Goal: Information Seeking & Learning: Learn about a topic

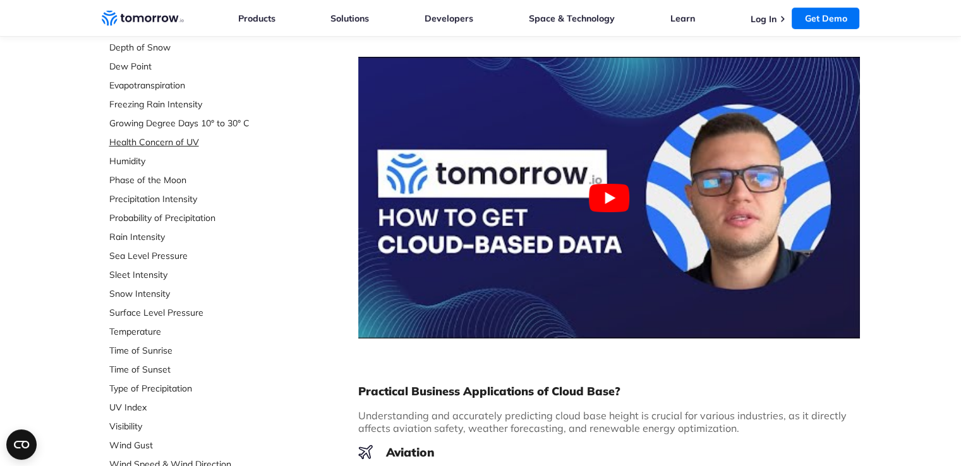
scroll to position [253, 0]
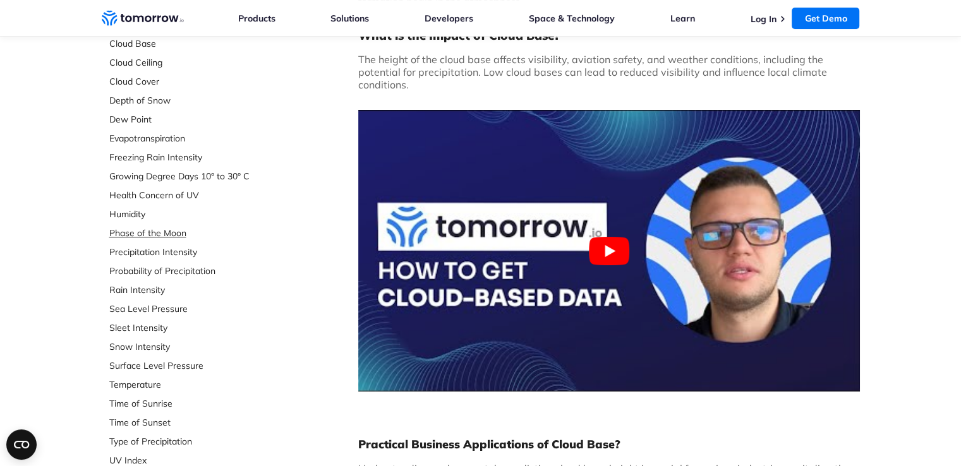
click at [151, 231] on link "Phase of the Moon" at bounding box center [193, 233] width 168 height 13
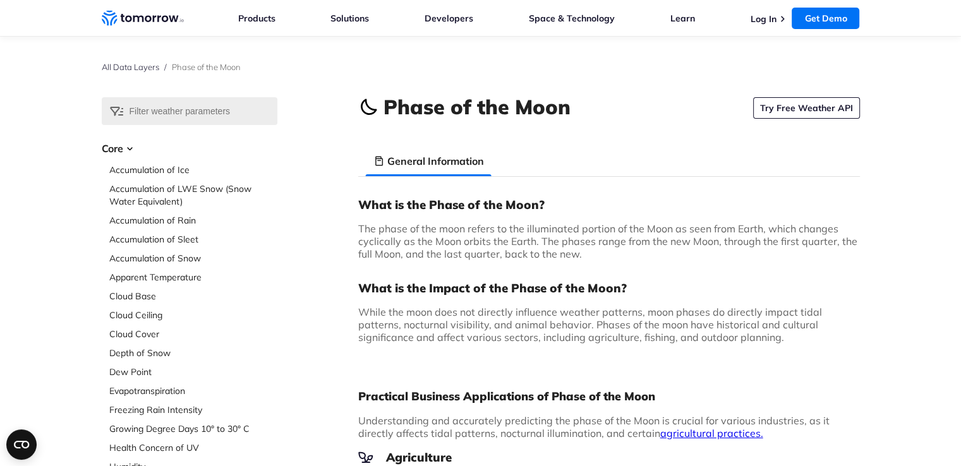
click at [126, 146] on h3 "Core" at bounding box center [190, 148] width 176 height 15
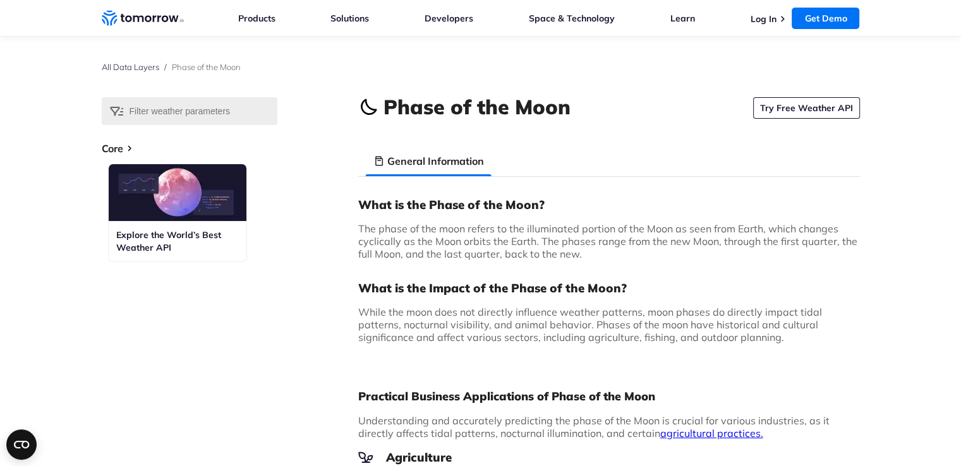
click at [133, 151] on h3 "Core" at bounding box center [190, 148] width 176 height 15
